Goal: Transaction & Acquisition: Book appointment/travel/reservation

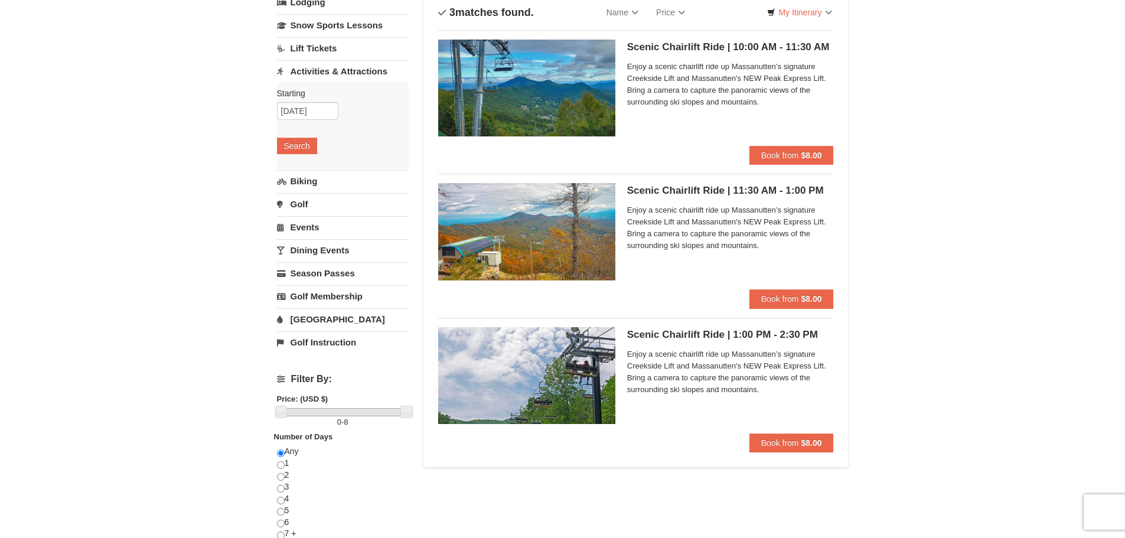
scroll to position [59, 0]
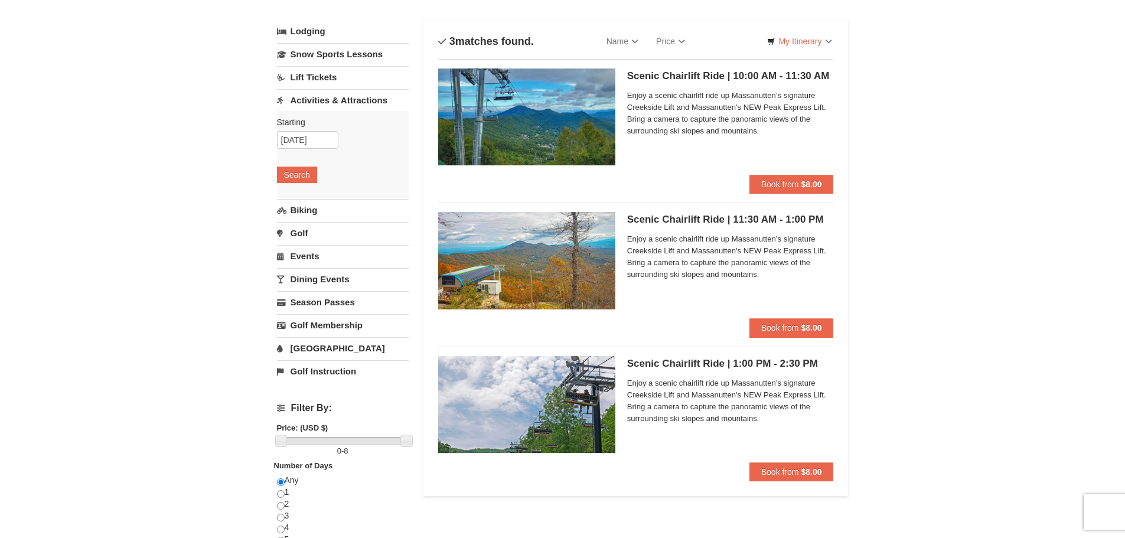
click at [195, 122] on div "× Categories List Filter My Itinerary Questions? 1-540-289-9441 Lodging Arrival…" at bounding box center [562, 413] width 1125 height 863
click at [602, 93] on img at bounding box center [526, 116] width 177 height 97
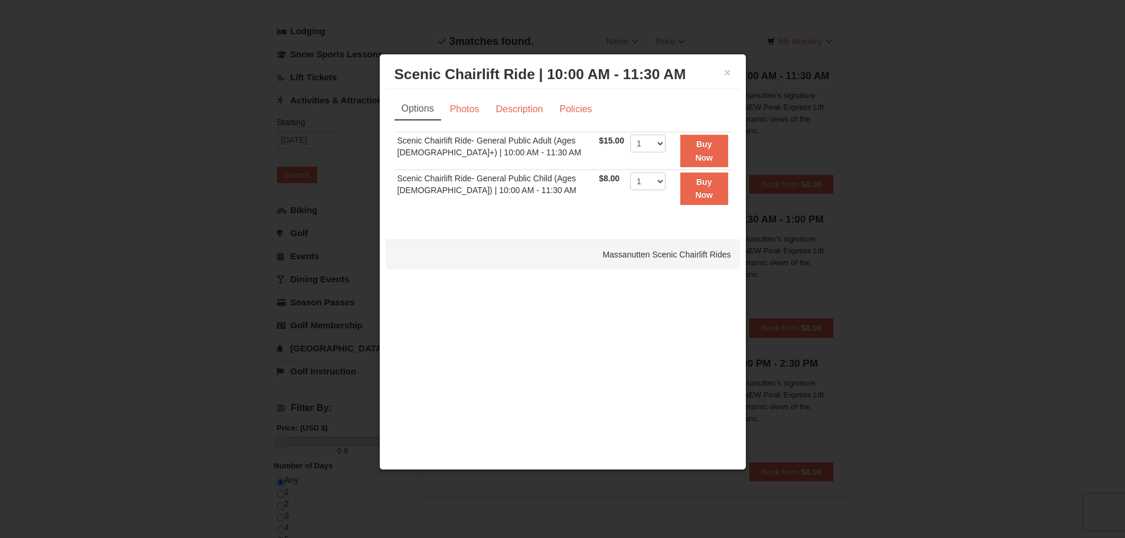
click at [1017, 312] on div at bounding box center [562, 269] width 1125 height 538
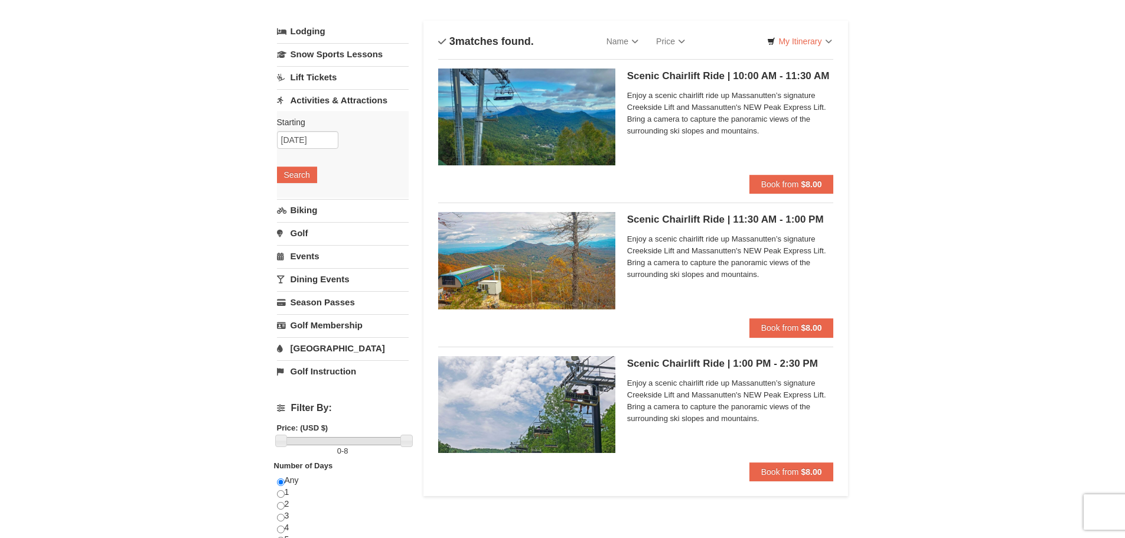
click at [188, 106] on div "× Categories List Filter My Itinerary Questions? 1-540-289-9441 Lodging Arrival…" at bounding box center [562, 413] width 1125 height 863
click at [1026, 220] on div "× Categories List Filter My Itinerary Questions? 1-540-289-9441 Lodging Arrival…" at bounding box center [562, 413] width 1125 height 863
click at [899, 223] on div "× Categories List Filter My Itinerary Questions? 1-540-289-9441 Lodging Arrival…" at bounding box center [562, 413] width 1125 height 863
click at [905, 258] on div "× Categories List Filter My Itinerary Questions? 1-540-289-9441 Lodging Arrival…" at bounding box center [562, 413] width 1125 height 863
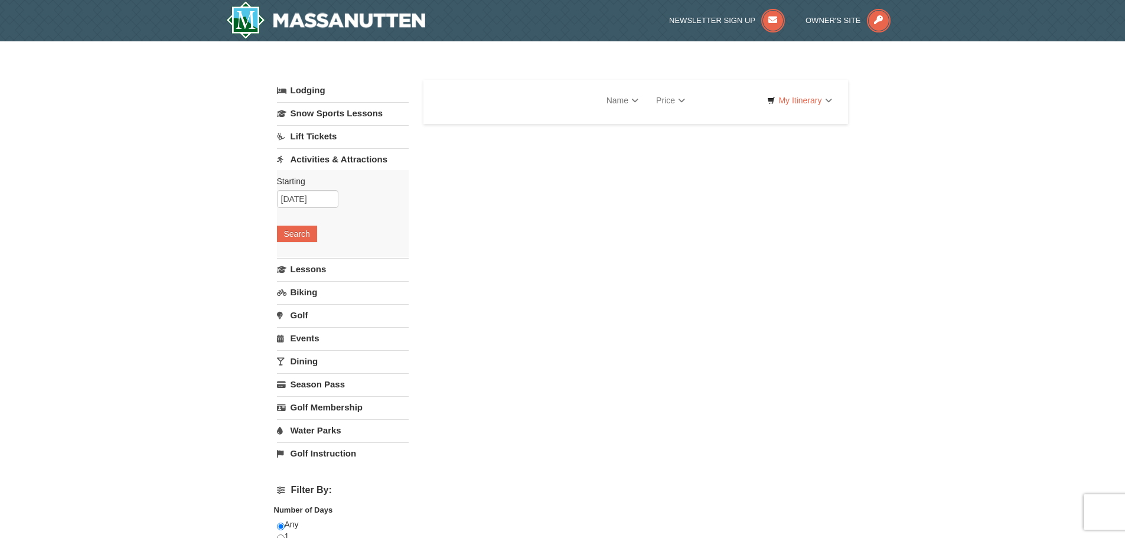
select select "9"
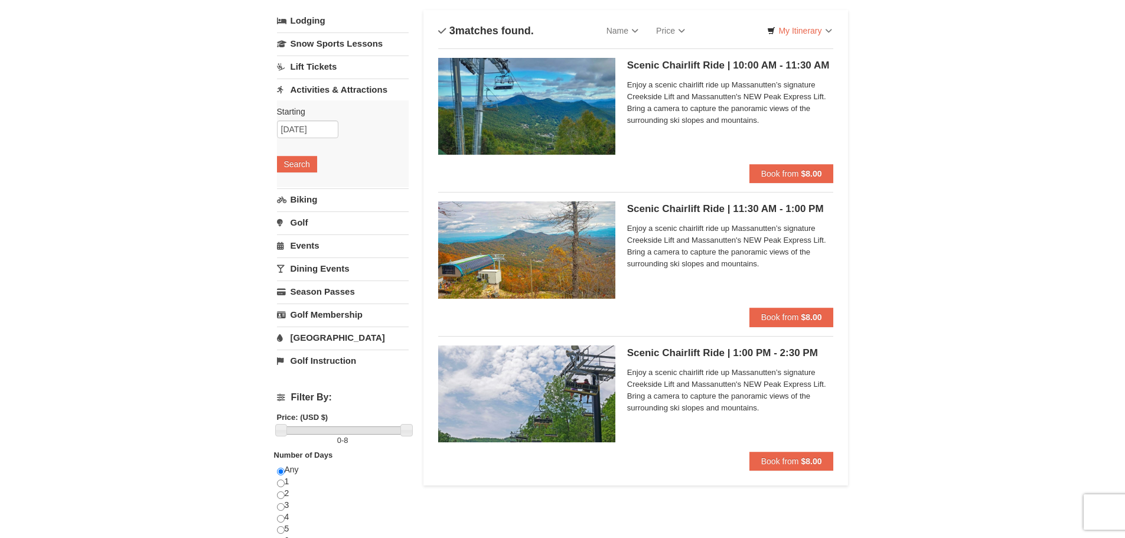
scroll to position [118, 0]
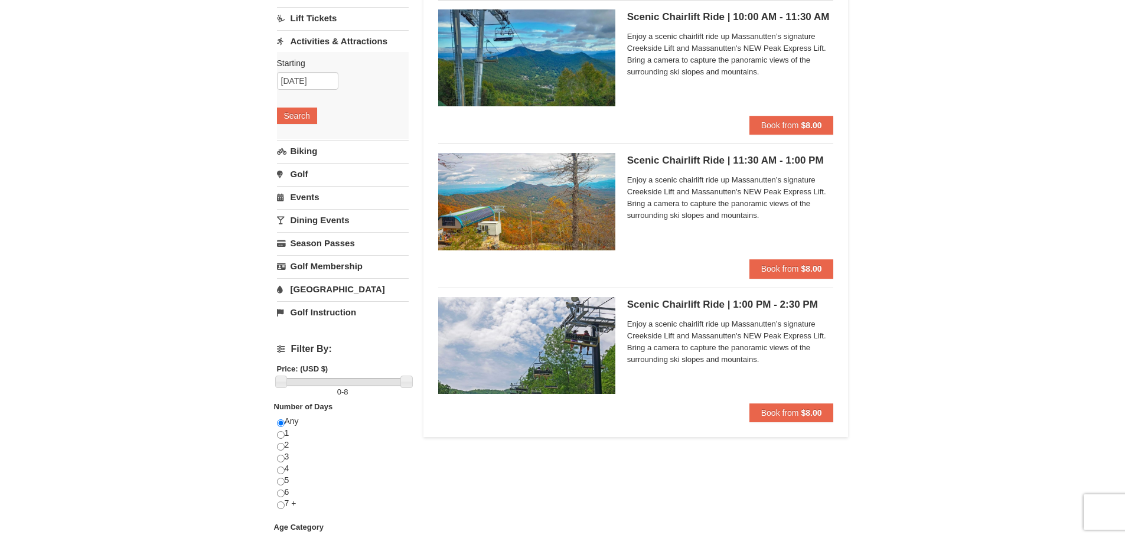
click at [536, 192] on img at bounding box center [526, 201] width 177 height 97
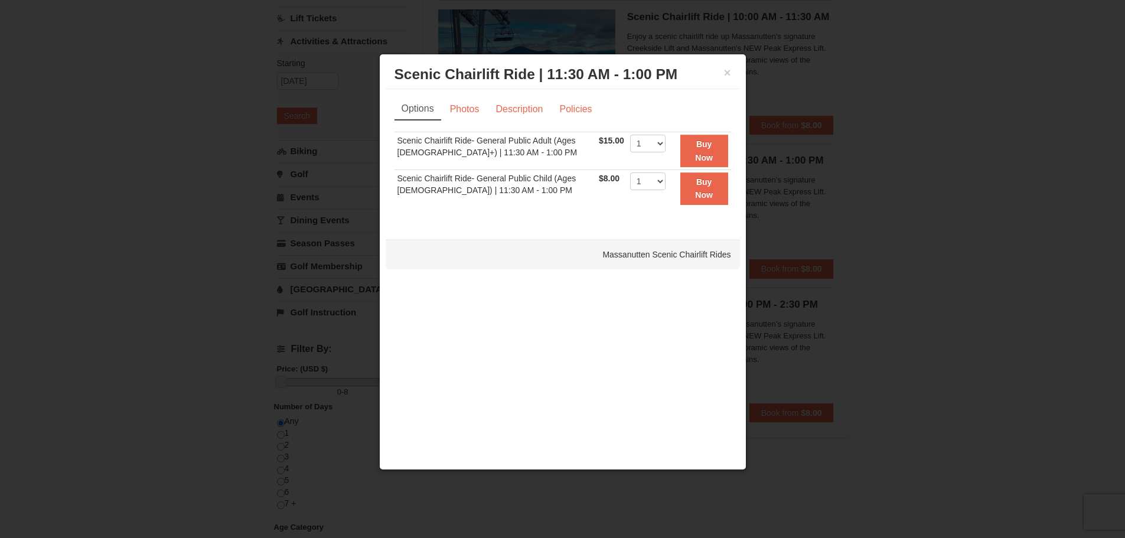
click at [147, 83] on div at bounding box center [562, 269] width 1125 height 538
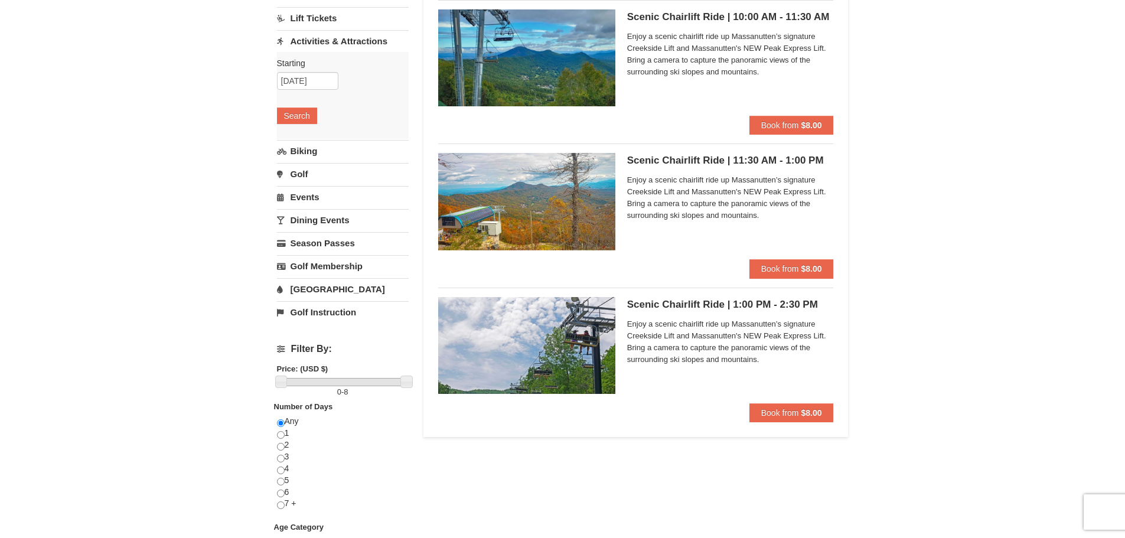
click at [961, 191] on div "× Categories List Filter My Itinerary Questions? 1-540-289-9441 Lodging Arrival…" at bounding box center [562, 354] width 1125 height 863
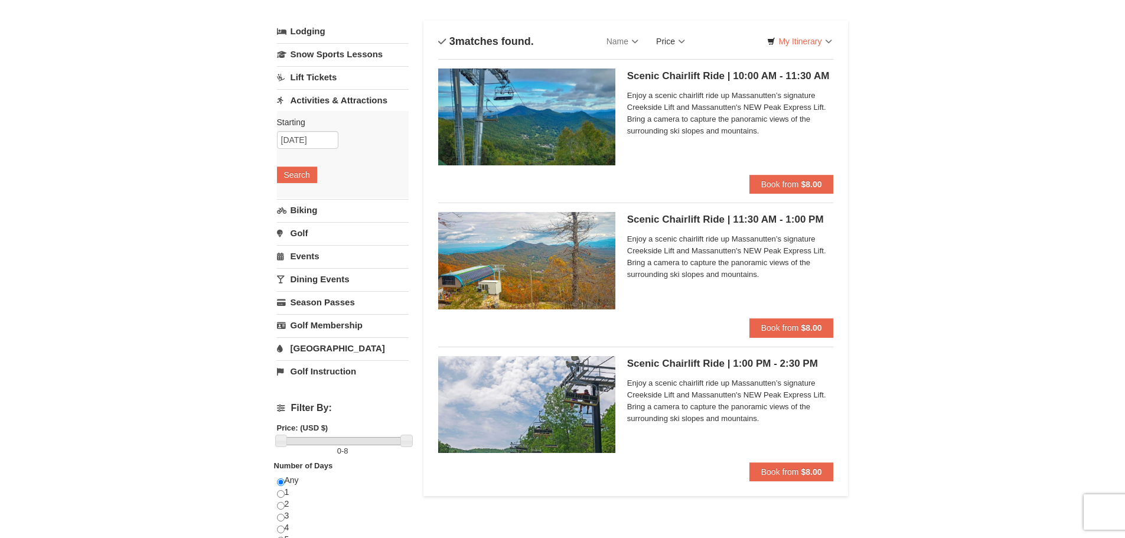
click at [668, 40] on link "Price" at bounding box center [670, 42] width 47 height 24
click at [869, 119] on div "× Categories List Filter My Itinerary Questions? 1-540-289-9441 Lodging Arrival…" at bounding box center [562, 413] width 1125 height 863
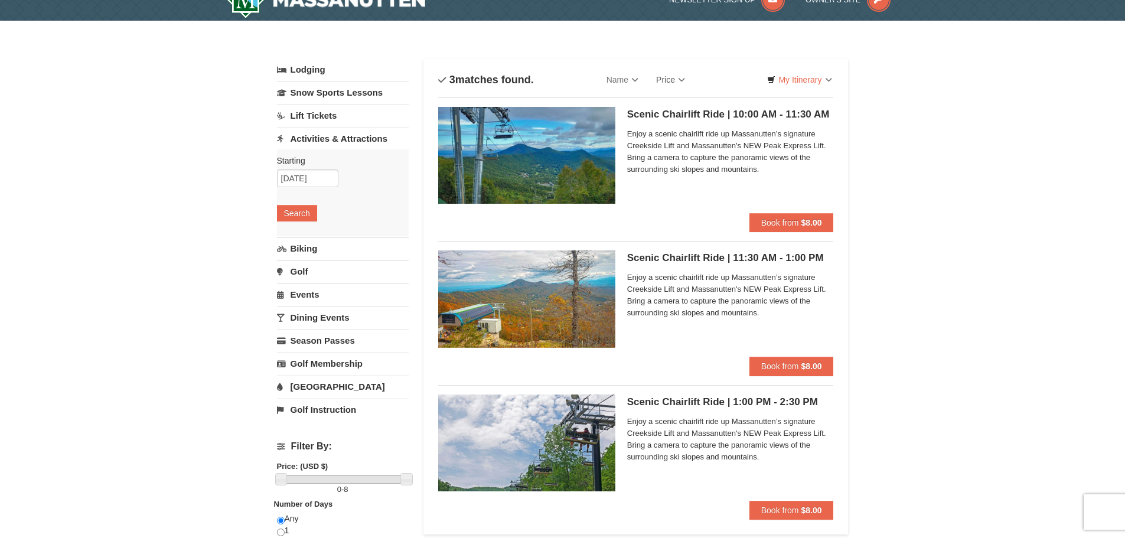
scroll to position [0, 0]
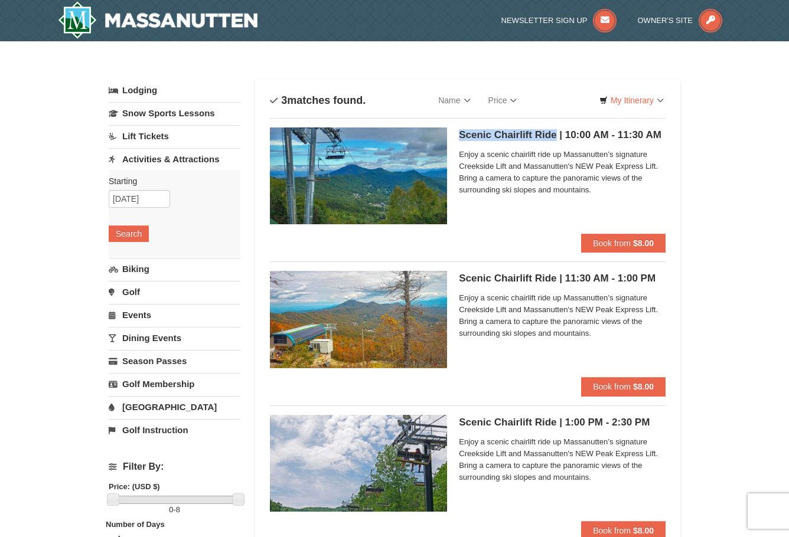
drag, startPoint x: 456, startPoint y: 133, endPoint x: 555, endPoint y: 132, distance: 99.2
click at [555, 132] on div "Scenic Chairlift Ride | 10:00 AM - 11:30 AM Massanutten Scenic Chairlift Rides …" at bounding box center [468, 181] width 396 height 106
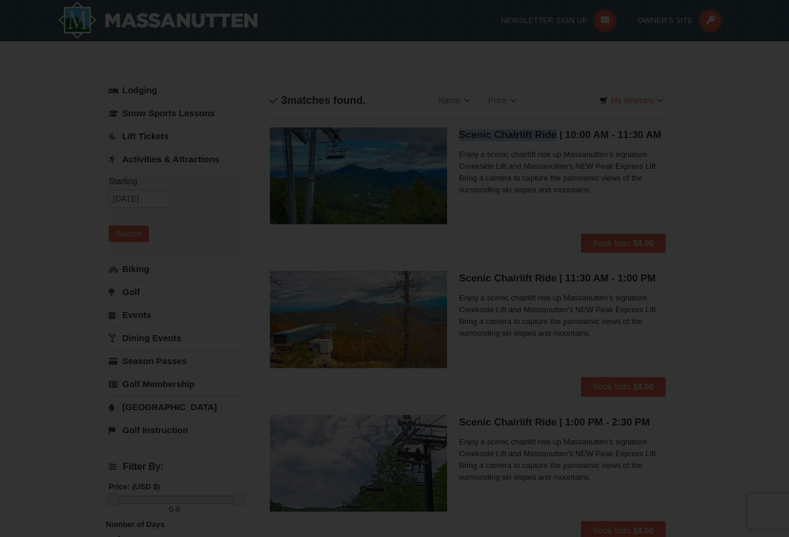
copy h5 "Scenic Chairlift Ride"
